Goal: Task Accomplishment & Management: Complete application form

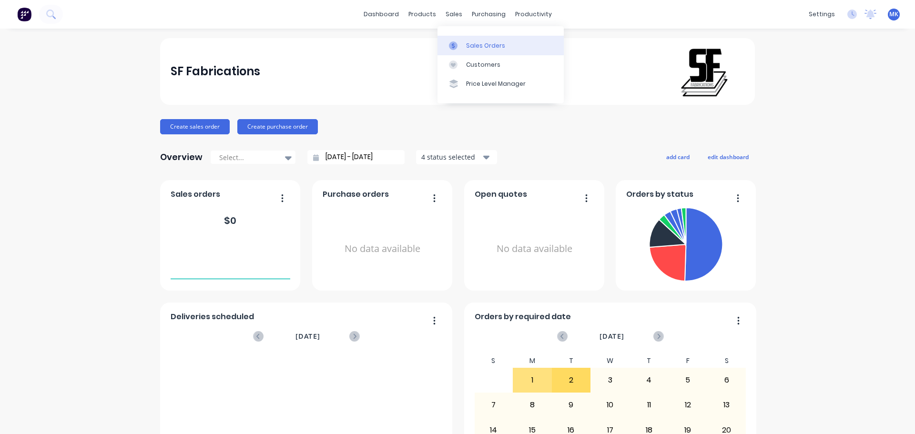
drag, startPoint x: 0, startPoint y: 0, endPoint x: 458, endPoint y: 42, distance: 460.0
click at [458, 42] on div at bounding box center [456, 45] width 14 height 9
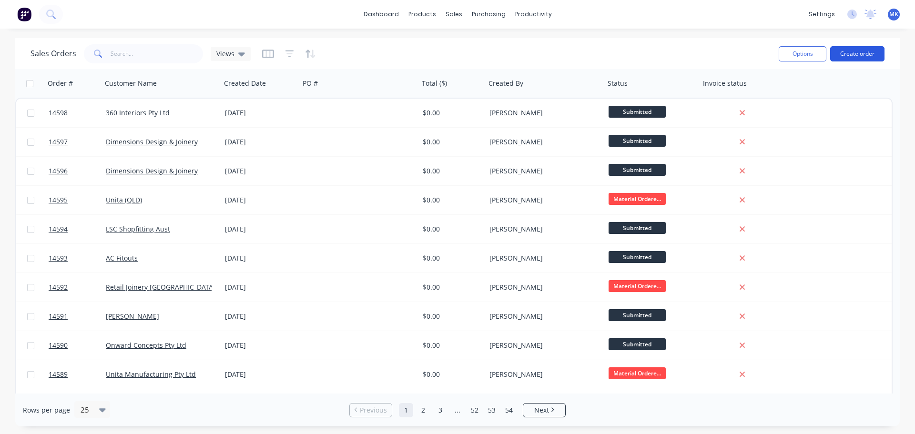
click at [860, 47] on button "Create order" at bounding box center [857, 53] width 54 height 15
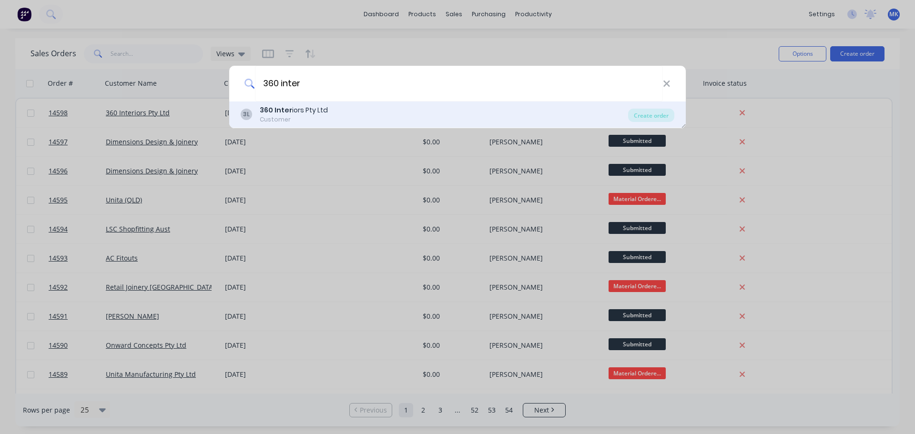
type input "360 inter"
click at [324, 121] on div "Customer" at bounding box center [294, 119] width 68 height 9
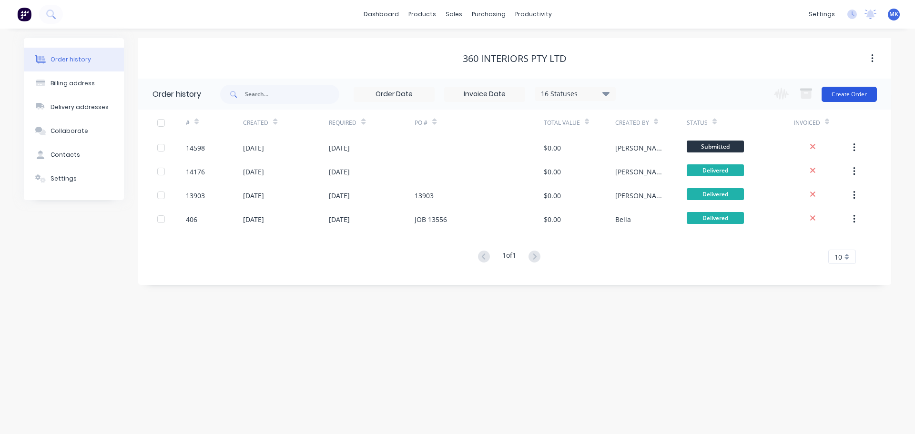
click at [865, 94] on button "Create Order" at bounding box center [849, 94] width 55 height 15
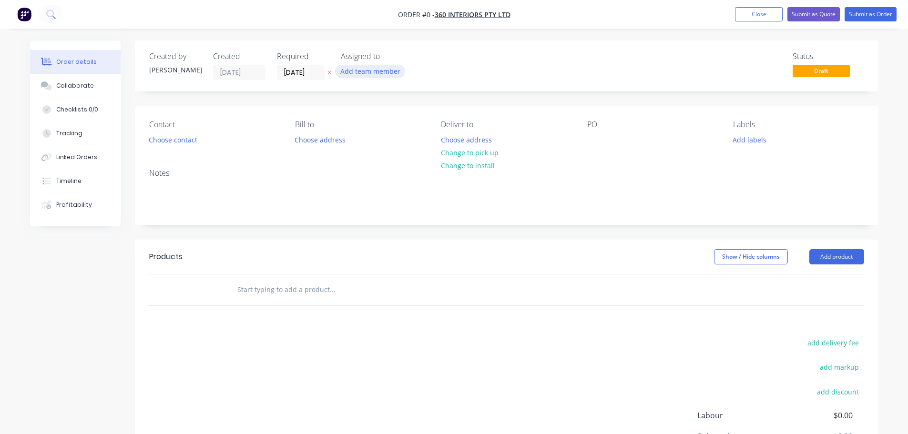
click at [392, 71] on button "Add team member" at bounding box center [370, 71] width 70 height 13
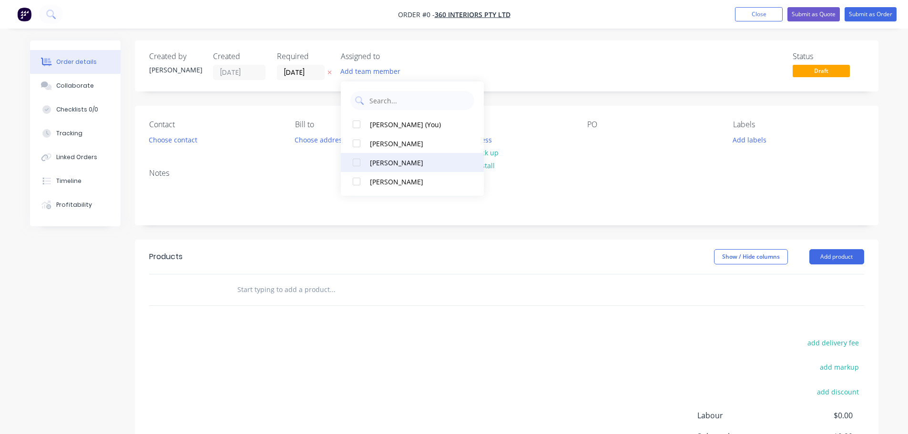
click at [387, 167] on div "[PERSON_NAME]" at bounding box center [417, 163] width 95 height 10
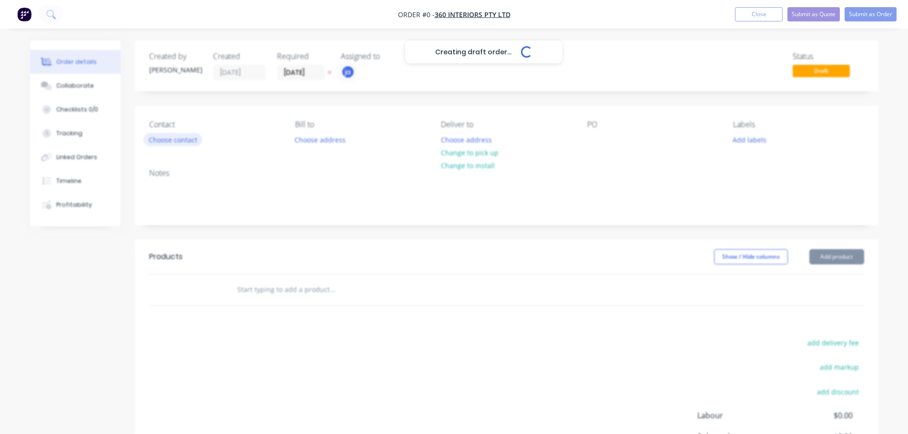
click at [183, 135] on div "Creating draft order... Loading... Order details Collaborate Checklists 0/0 Tra…" at bounding box center [454, 295] width 868 height 509
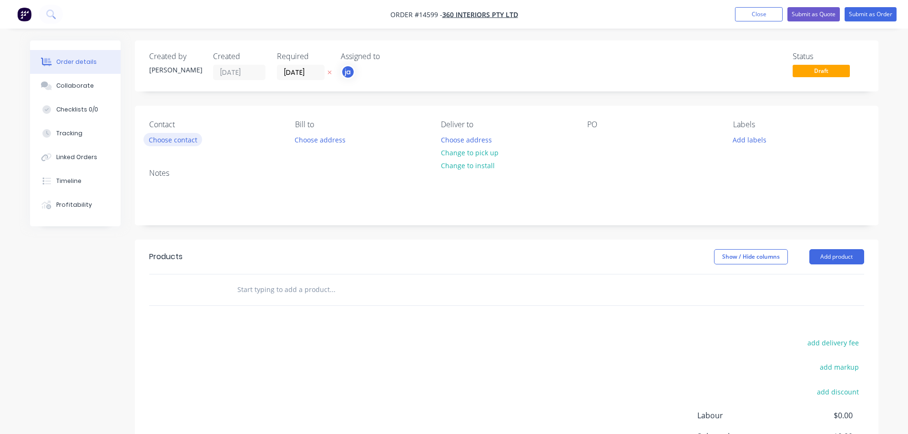
click at [182, 136] on button "Choose contact" at bounding box center [172, 139] width 59 height 13
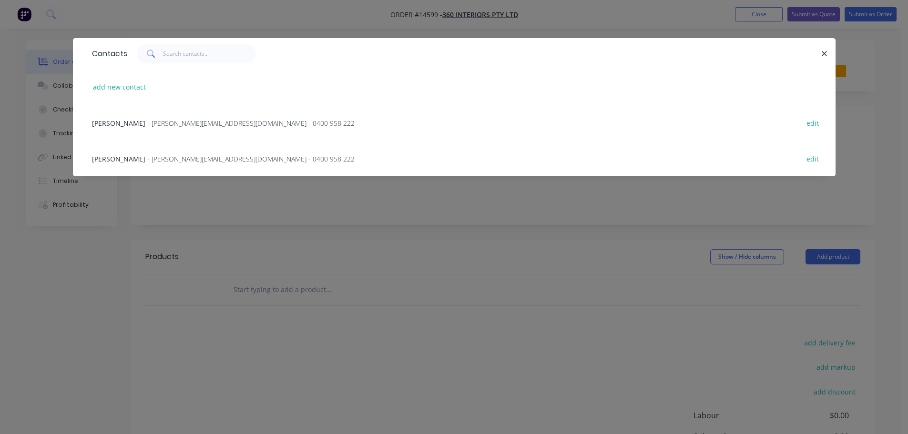
click at [164, 156] on span "- [PERSON_NAME][EMAIL_ADDRESS][DOMAIN_NAME] - 0400 958 222" at bounding box center [250, 158] width 207 height 9
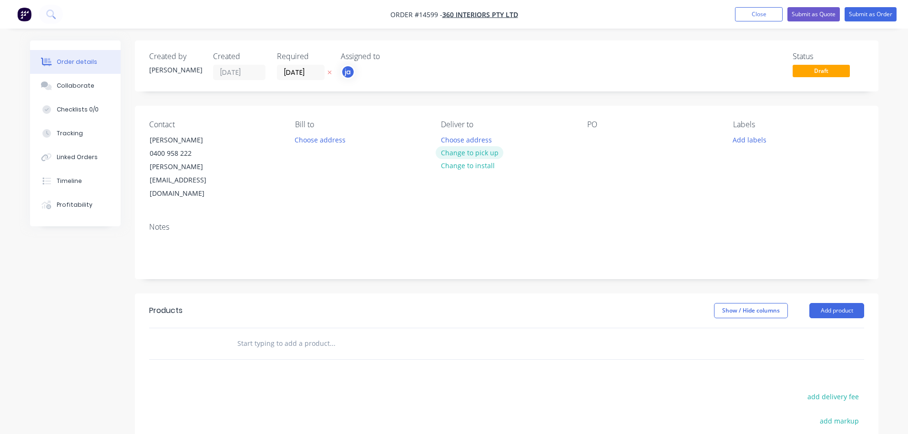
click at [478, 152] on button "Change to pick up" at bounding box center [470, 152] width 68 height 13
click at [728, 145] on div "Contact [PERSON_NAME] [PHONE_NUMBER] [PERSON_NAME][EMAIL_ADDRESS][DOMAIN_NAME] …" at bounding box center [507, 160] width 744 height 109
click at [738, 145] on button "Add labels" at bounding box center [750, 139] width 44 height 13
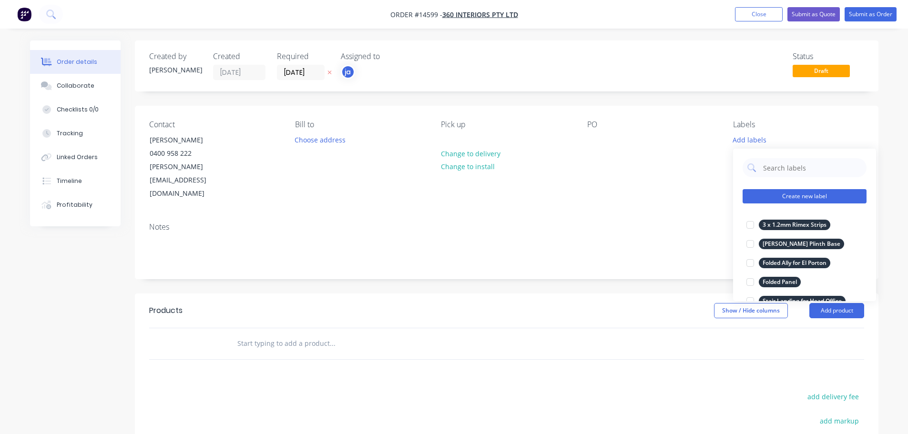
click at [785, 192] on button "Create new label" at bounding box center [805, 196] width 124 height 14
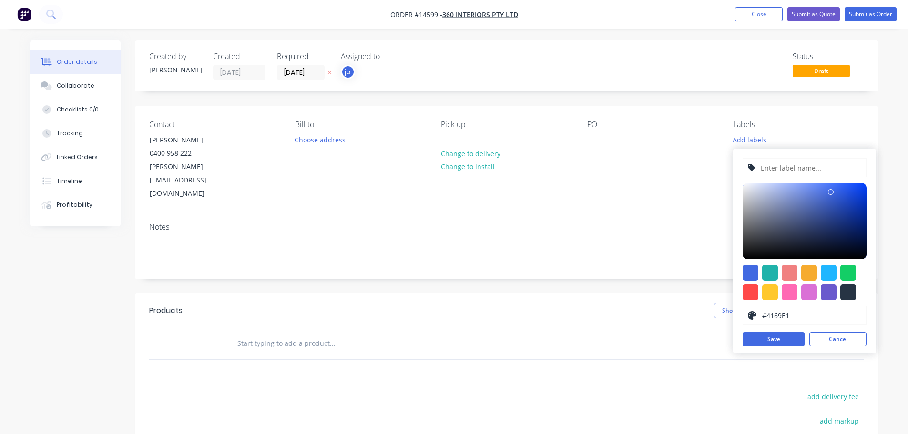
click at [850, 296] on div at bounding box center [848, 293] width 16 height 16
type input "#273444"
click at [797, 182] on div "#273444 hex #273444 Save Cancel" at bounding box center [804, 251] width 143 height 205
click at [792, 174] on input "text" at bounding box center [811, 168] width 102 height 18
paste input "2 Stick Gelato Robina"
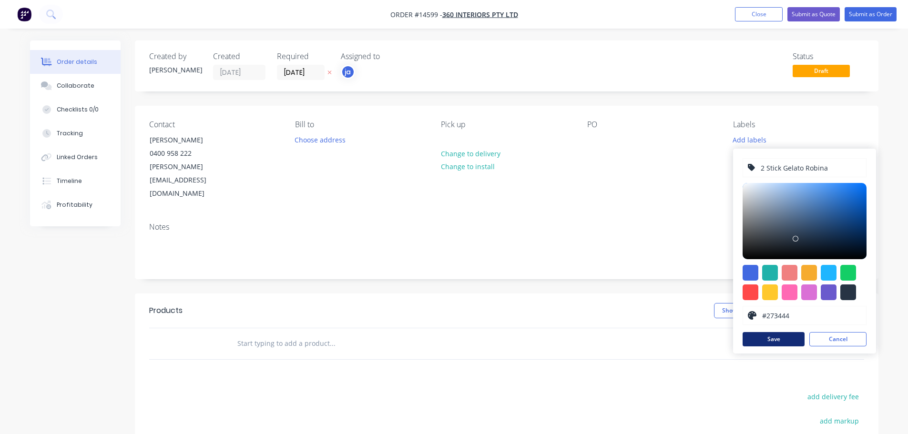
type input "2 Stick Gelato Robina"
drag, startPoint x: 762, startPoint y: 343, endPoint x: 485, endPoint y: 333, distance: 277.1
click at [762, 343] on button "Save" at bounding box center [774, 339] width 62 height 14
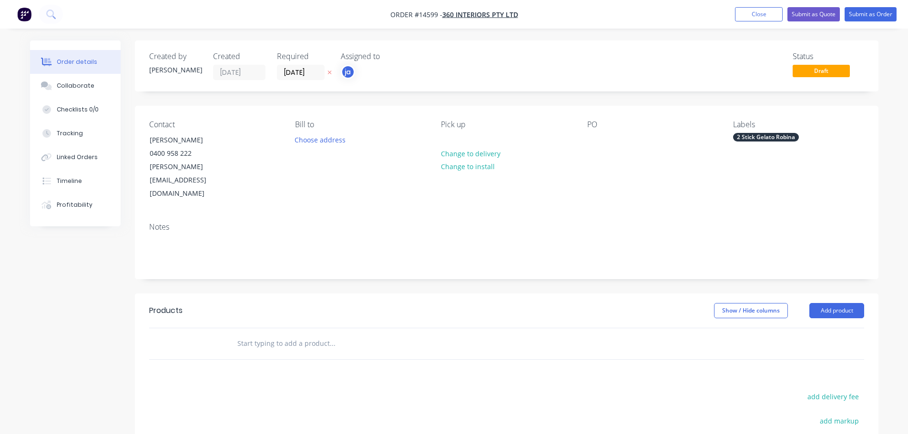
click at [471, 332] on div at bounding box center [396, 343] width 343 height 31
click at [312, 334] on input "text" at bounding box center [332, 343] width 191 height 19
paste input "2 Stick Gelato Robina"
type input "2 Stick Gelato Robina"
click at [311, 365] on button "Add 2 Stick Gelato Robina to order" at bounding box center [384, 380] width 286 height 31
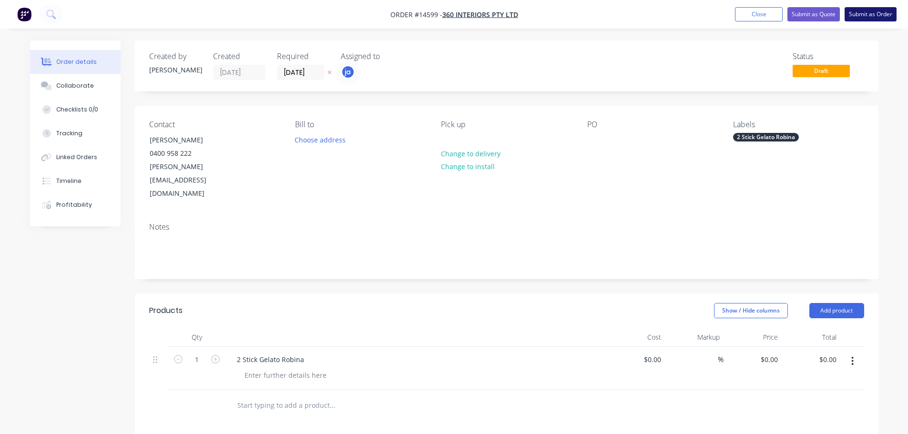
click at [856, 21] on button "Submit as Order" at bounding box center [871, 14] width 52 height 14
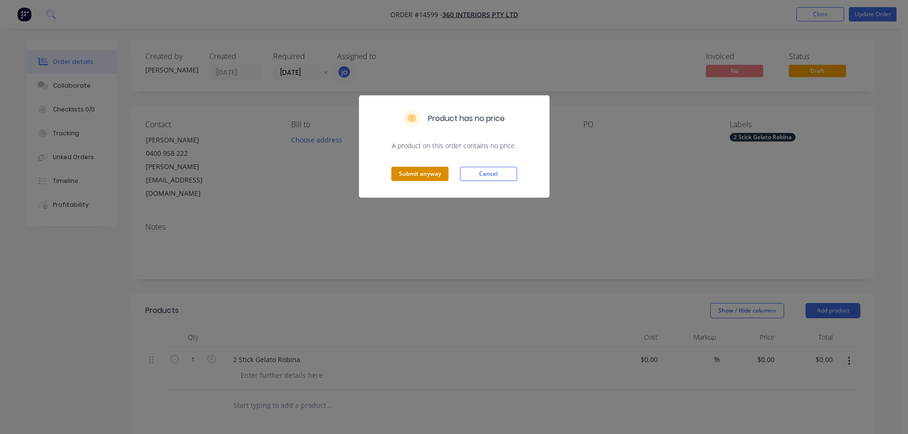
click at [415, 175] on button "Submit anyway" at bounding box center [419, 174] width 57 height 14
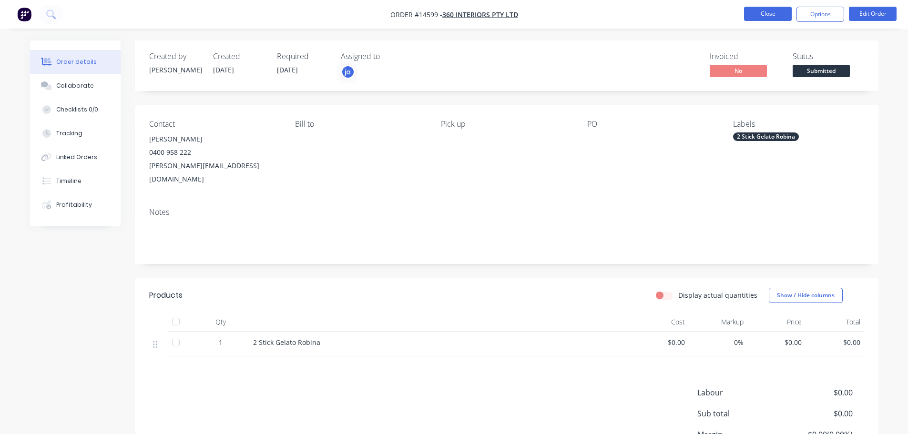
click at [762, 16] on button "Close" at bounding box center [768, 14] width 48 height 14
